Goal: Information Seeking & Learning: Learn about a topic

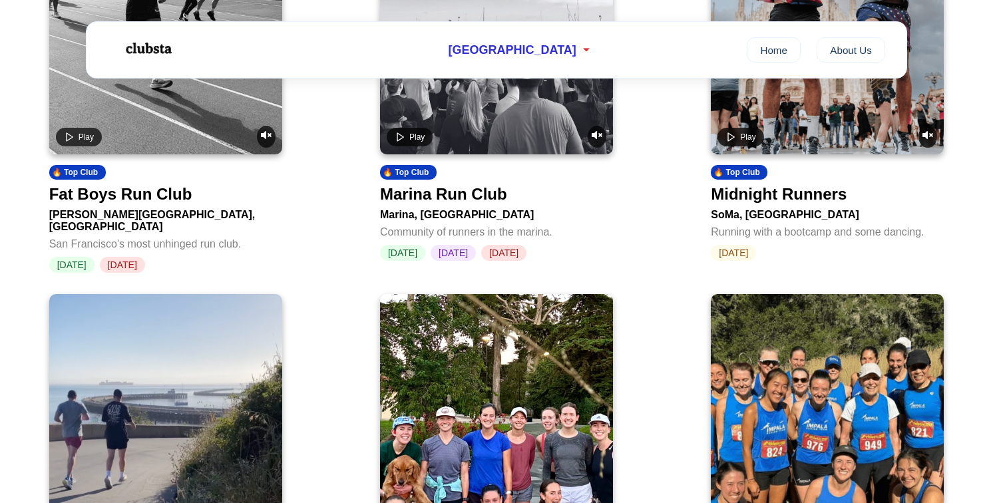
scroll to position [647, 0]
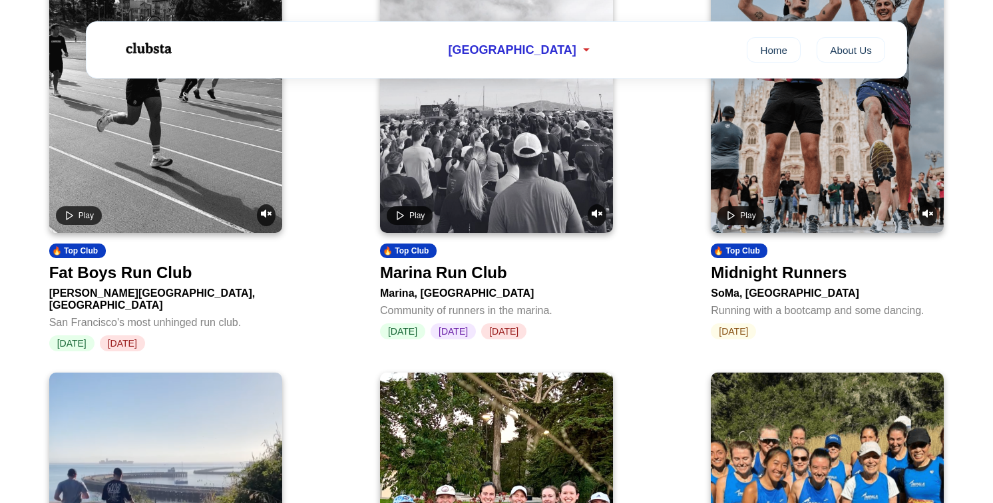
click at [418, 282] on div "Marina Run Club" at bounding box center [443, 273] width 127 height 19
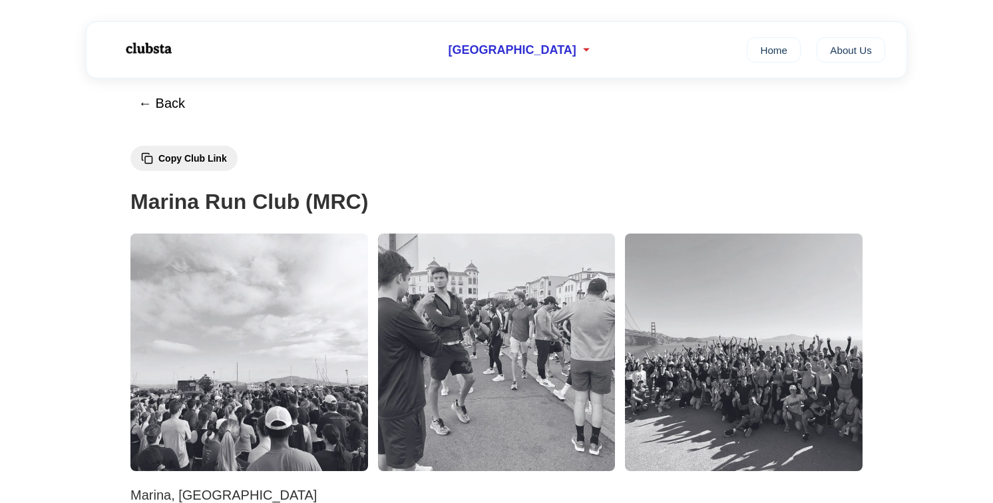
scroll to position [17, 0]
click at [314, 315] on img at bounding box center [249, 353] width 238 height 238
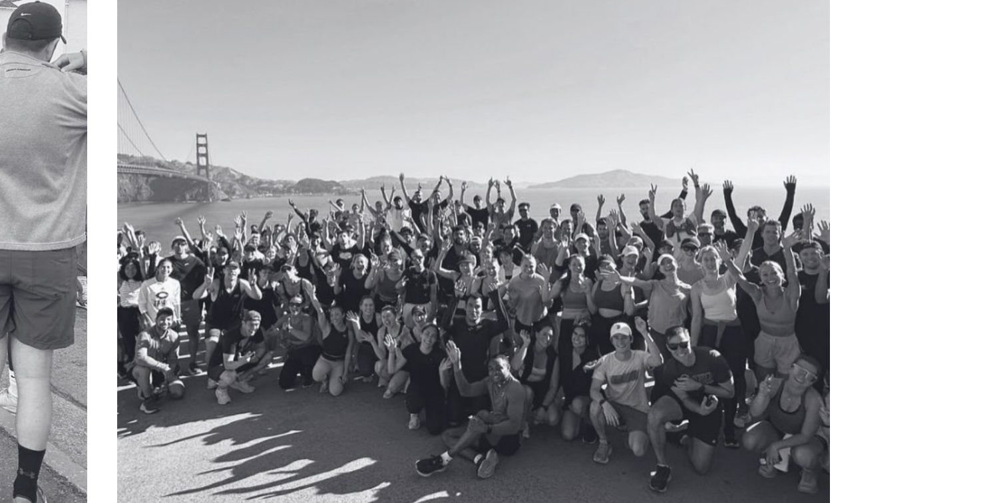
scroll to position [46, 0]
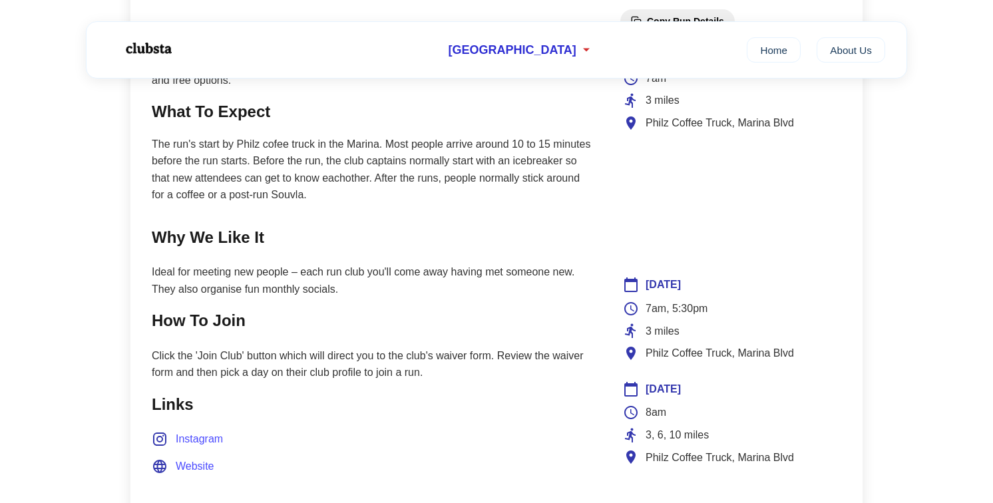
scroll to position [747, 0]
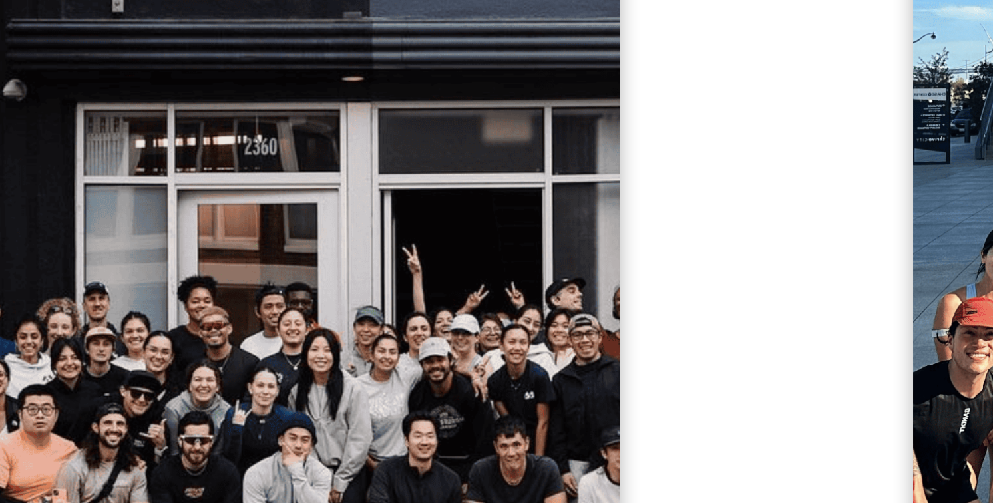
scroll to position [2304, 0]
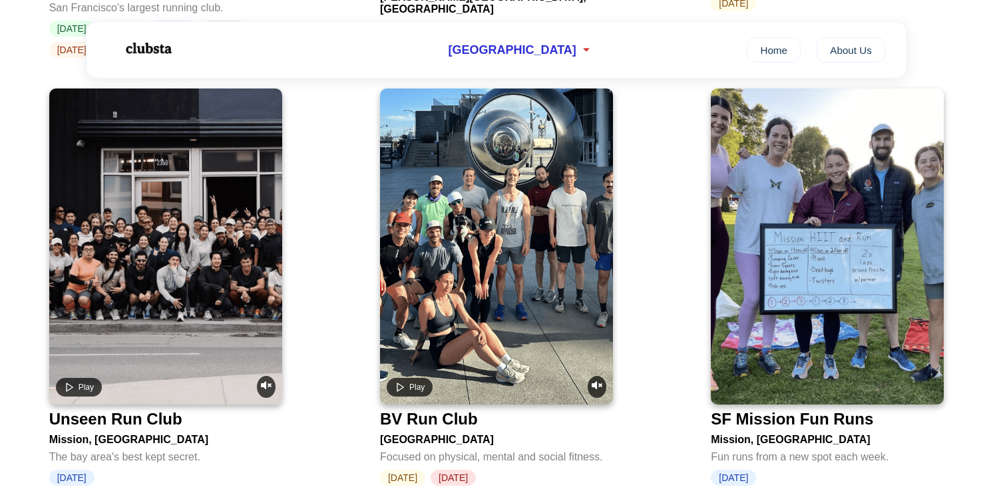
click at [791, 405] on div "SF Mission Fun Runs" at bounding box center [827, 417] width 233 height 24
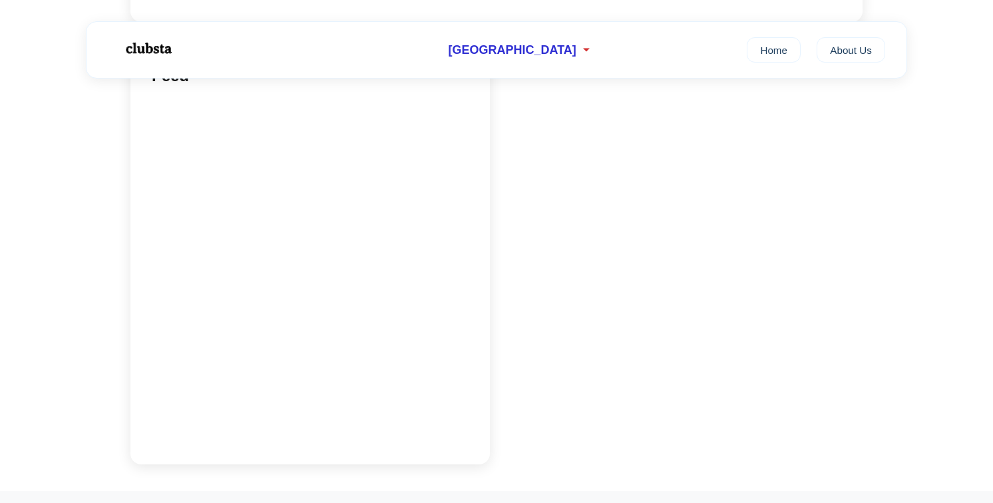
scroll to position [1187, 0]
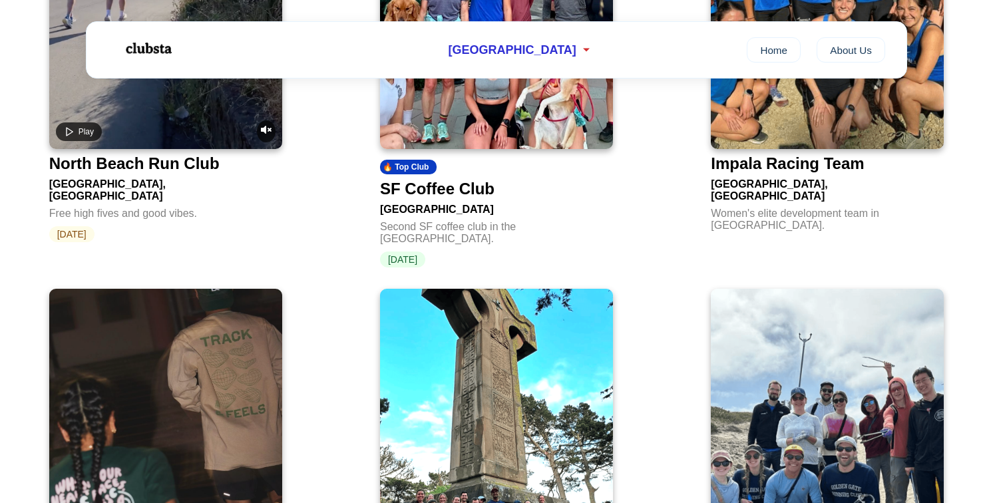
scroll to position [2304, 0]
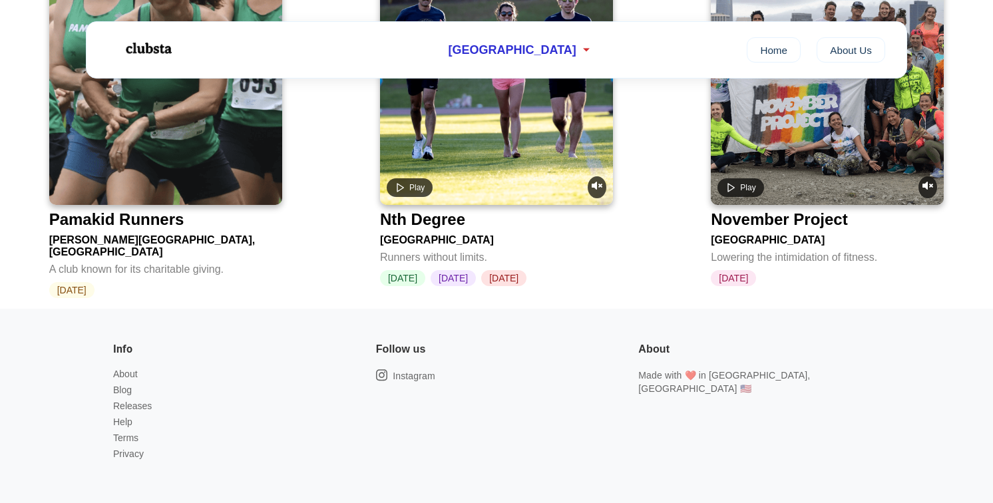
scroll to position [3354, 0]
